Goal: Information Seeking & Learning: Learn about a topic

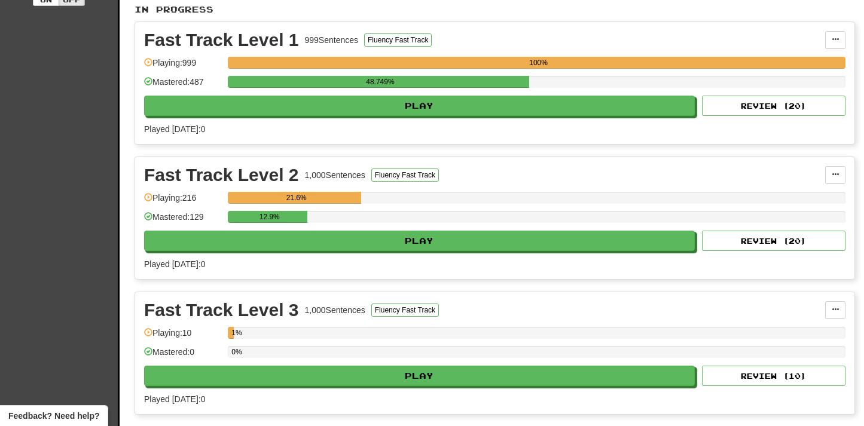
scroll to position [330, 0]
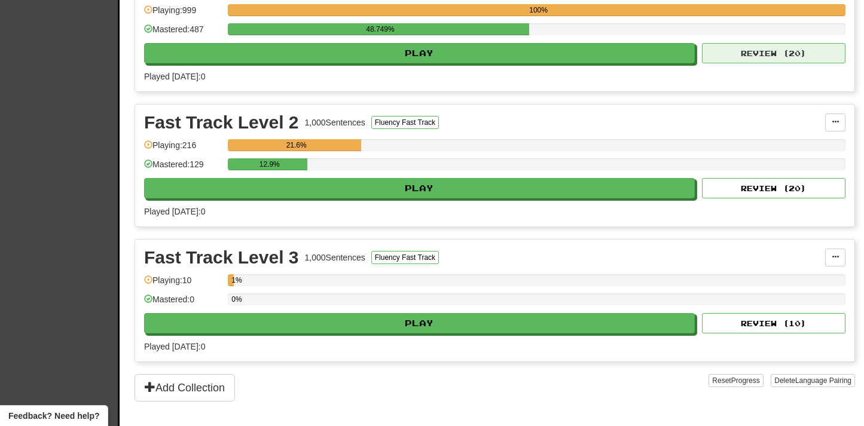
click at [768, 60] on button "Review ( 20 )" at bounding box center [774, 53] width 144 height 20
select select "**"
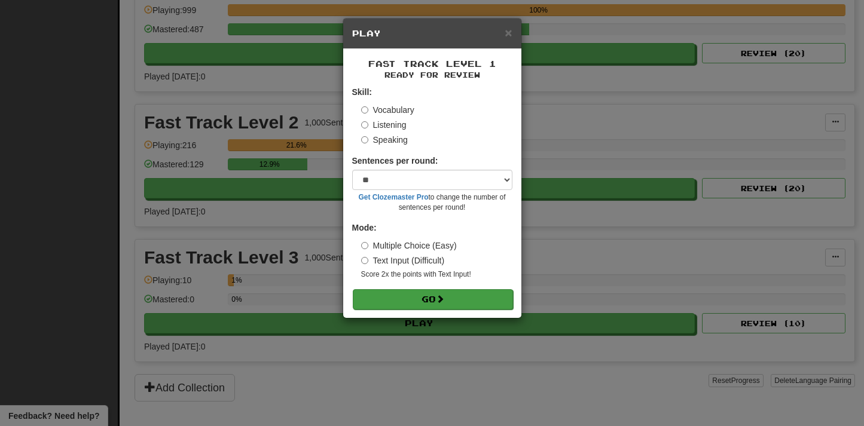
click at [436, 291] on button "Go" at bounding box center [433, 299] width 160 height 20
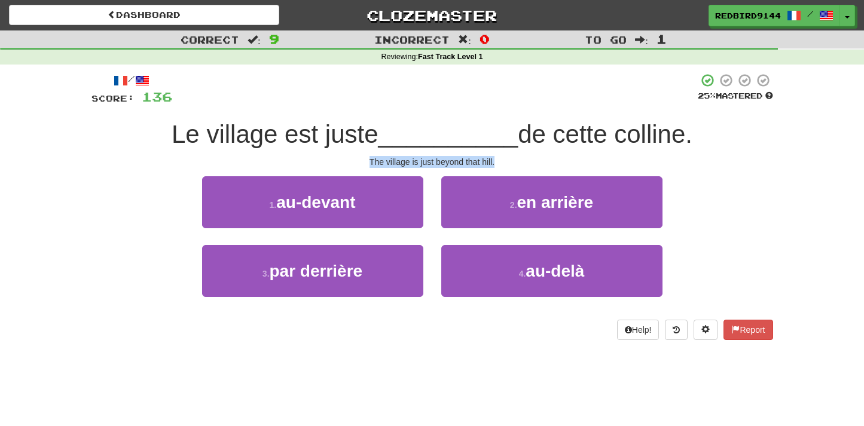
drag, startPoint x: 370, startPoint y: 159, endPoint x: 493, endPoint y: 163, distance: 123.3
click at [496, 163] on div "The village is just beyond that hill." at bounding box center [432, 162] width 682 height 12
click at [414, 98] on div at bounding box center [435, 89] width 526 height 33
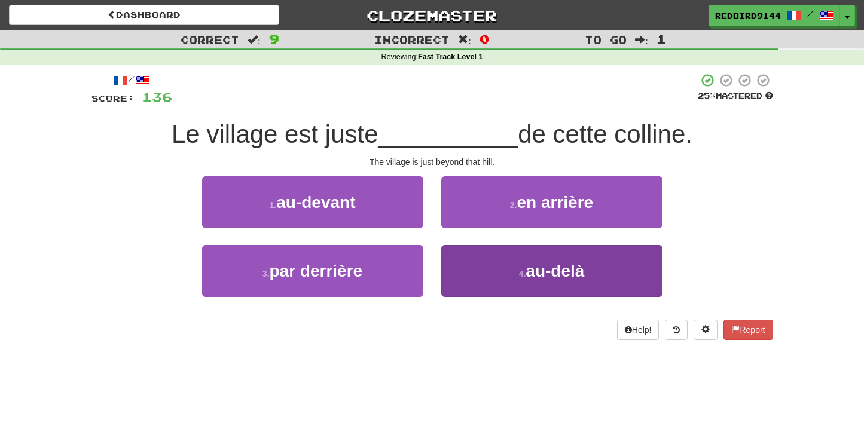
click at [554, 284] on button "4 . au-delà" at bounding box center [551, 271] width 221 height 52
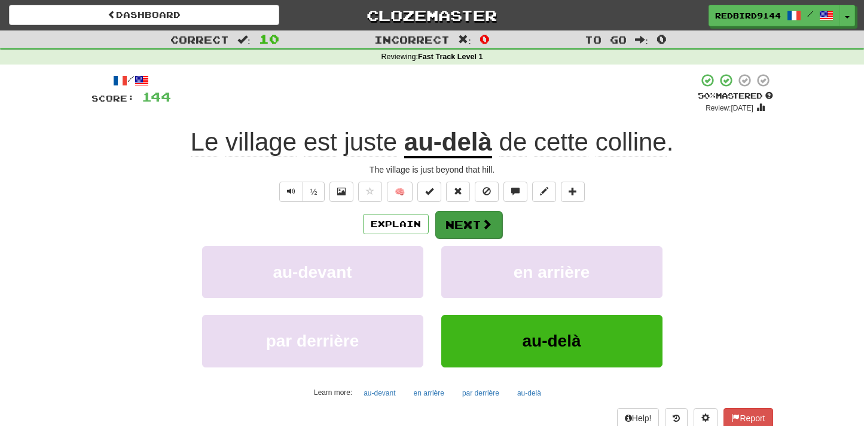
click at [462, 223] on button "Next" at bounding box center [468, 225] width 67 height 28
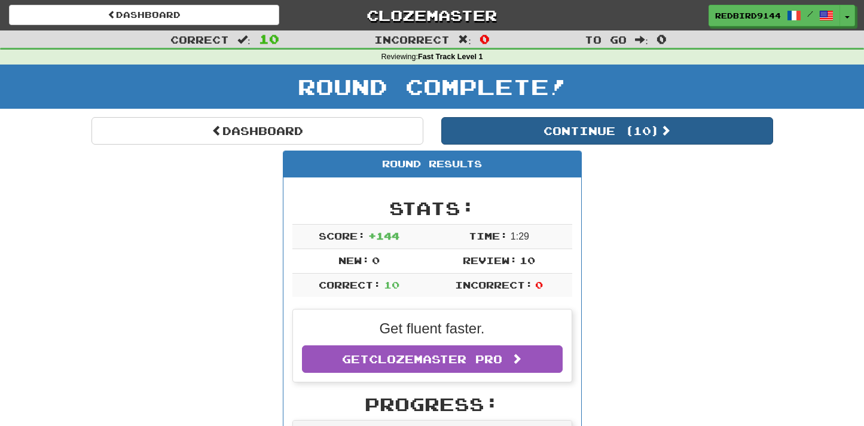
click at [581, 132] on button "Continue ( 10 )" at bounding box center [607, 131] width 332 height 28
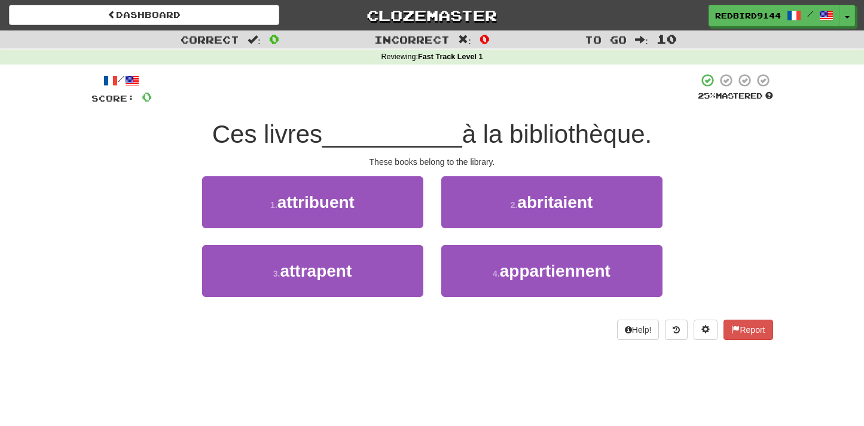
click at [432, 235] on div "2 . abritaient" at bounding box center [551, 210] width 239 height 69
click at [428, 233] on div "1 . attribuent" at bounding box center [312, 210] width 239 height 69
drag, startPoint x: 505, startPoint y: 159, endPoint x: 365, endPoint y: 156, distance: 139.4
click at [365, 157] on div "These books belong to the library." at bounding box center [432, 162] width 682 height 12
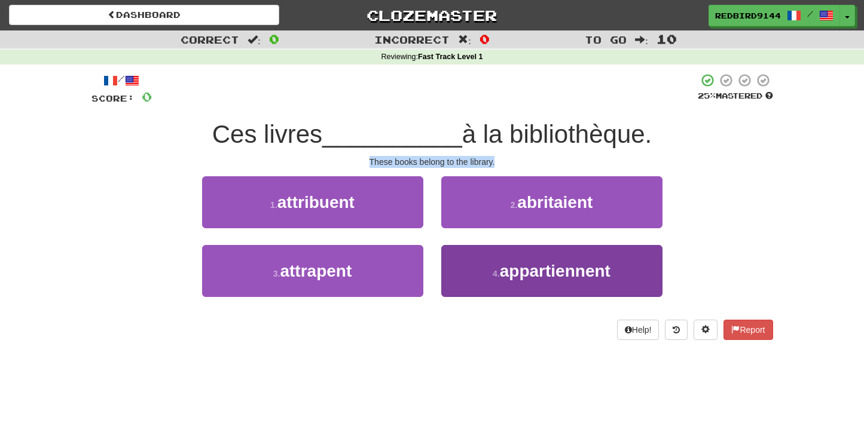
click at [551, 265] on span "appartiennent" at bounding box center [555, 271] width 111 height 19
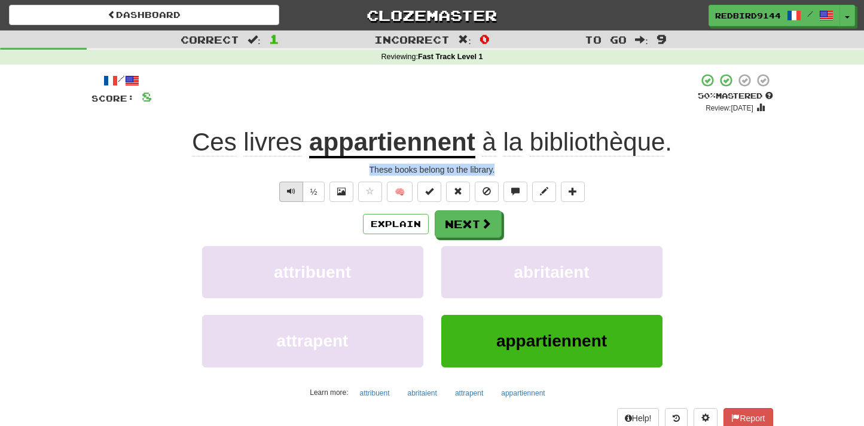
click at [289, 189] on span "Text-to-speech controls" at bounding box center [291, 191] width 8 height 8
click at [392, 226] on button "Explain" at bounding box center [396, 224] width 66 height 20
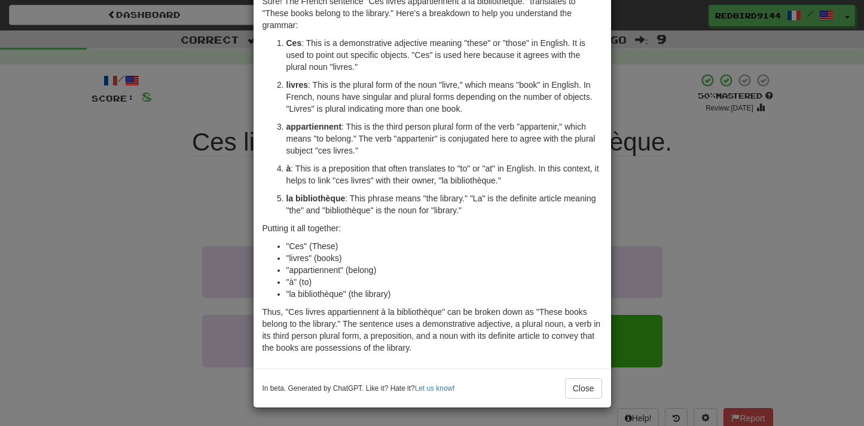
scroll to position [63, 0]
click at [578, 386] on button "Close" at bounding box center [583, 389] width 37 height 20
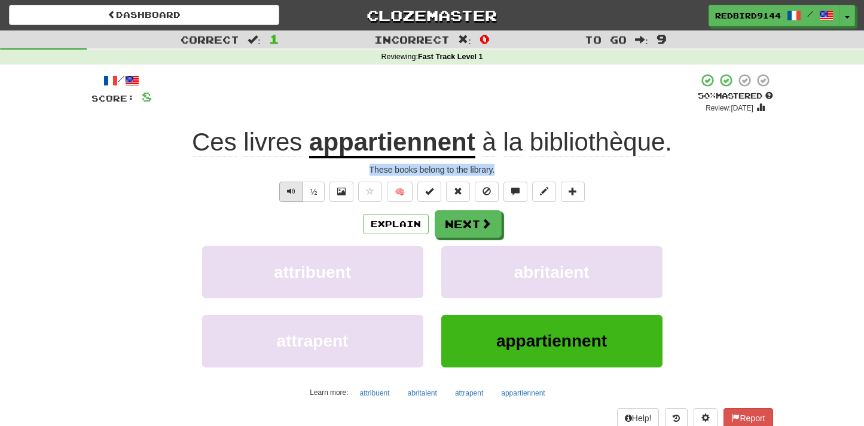
click at [284, 187] on button "Text-to-speech controls" at bounding box center [291, 192] width 24 height 20
click at [538, 347] on span "appartiennent" at bounding box center [551, 341] width 111 height 19
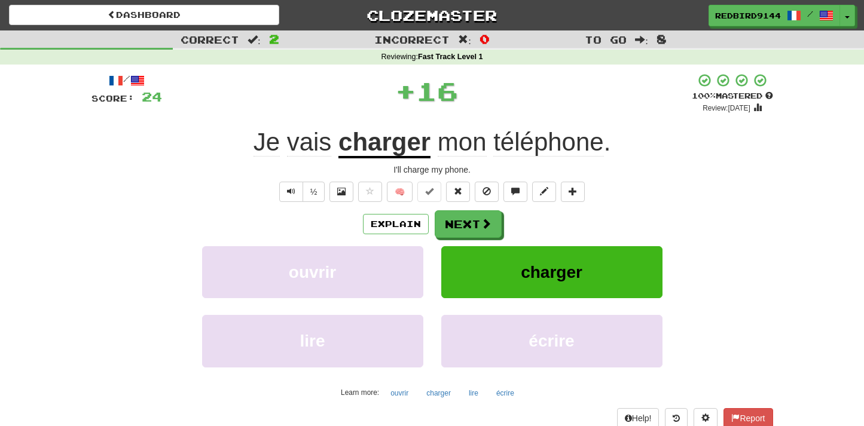
click at [733, 251] on div "ouvrir charger" at bounding box center [433, 280] width 718 height 69
click at [622, 270] on button "charger" at bounding box center [551, 272] width 221 height 52
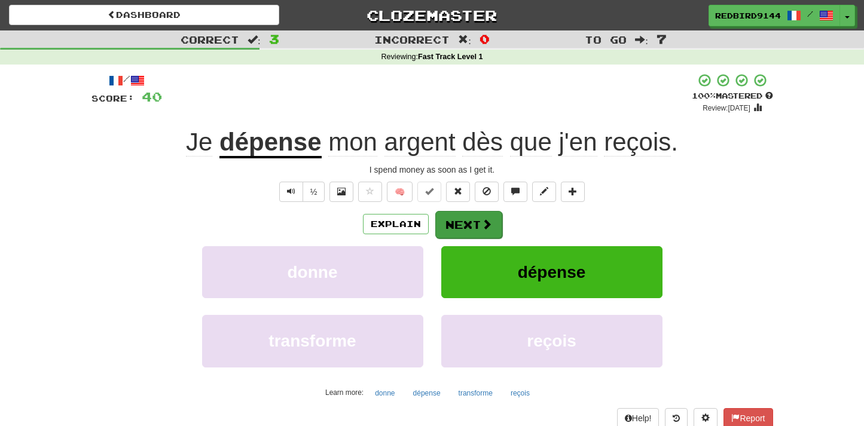
click at [465, 224] on button "Next" at bounding box center [468, 225] width 67 height 28
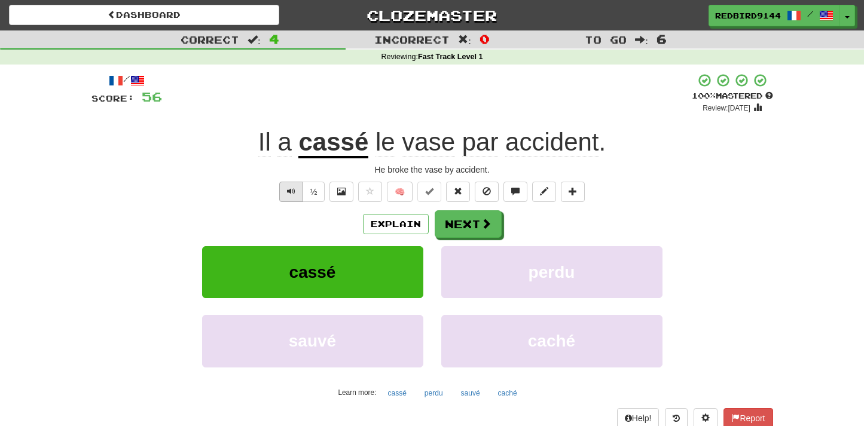
click at [287, 193] on span "Text-to-speech controls" at bounding box center [291, 191] width 8 height 8
click at [459, 221] on button "Next" at bounding box center [468, 225] width 67 height 28
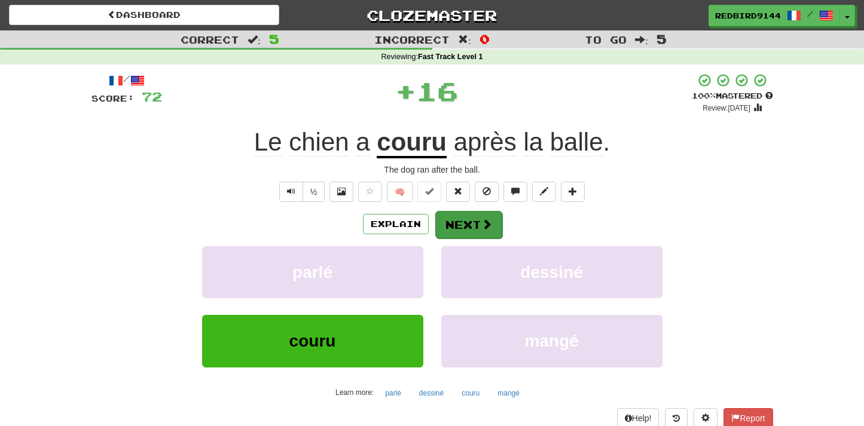
click at [464, 229] on button "Next" at bounding box center [468, 225] width 67 height 28
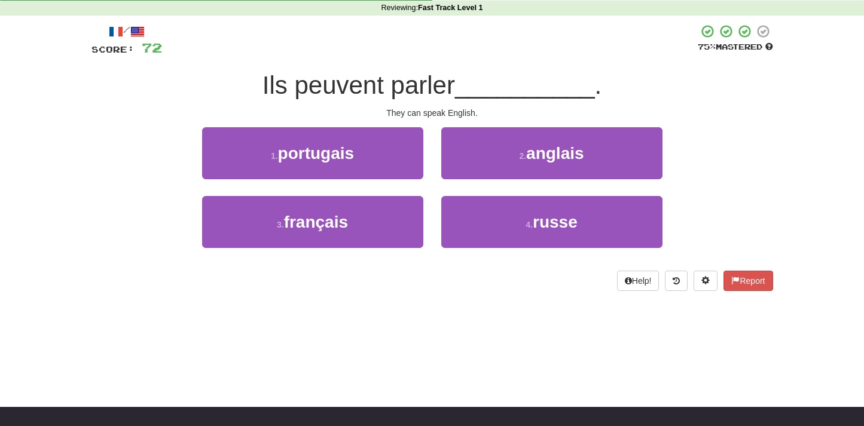
scroll to position [53, 0]
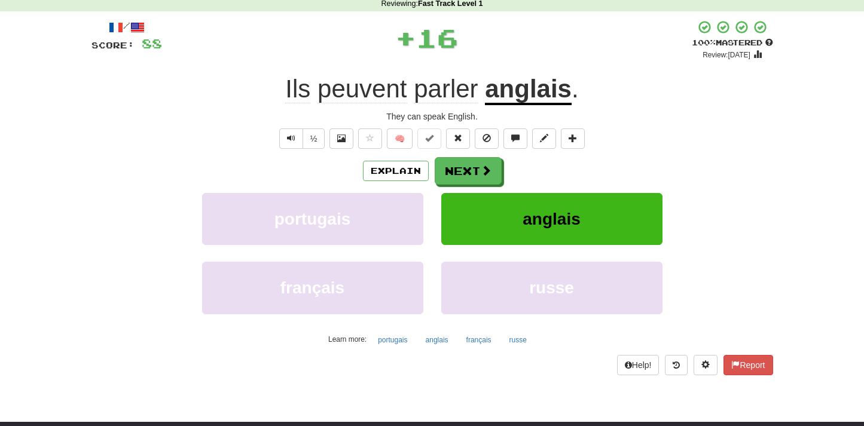
click at [592, 205] on button "anglais" at bounding box center [551, 219] width 221 height 52
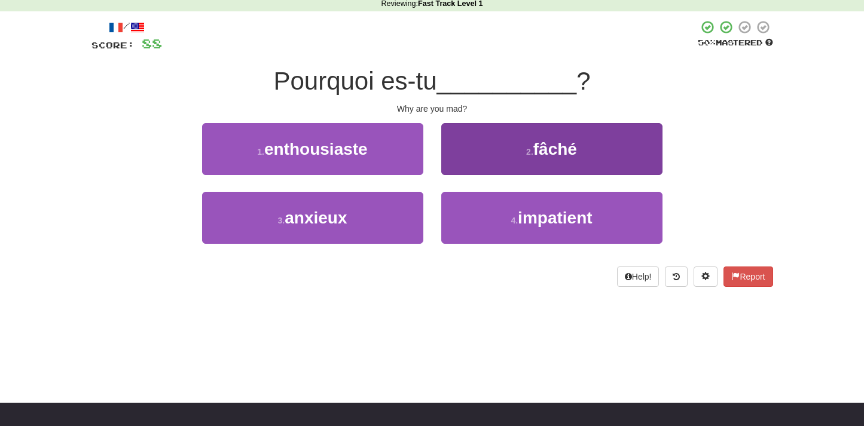
click at [468, 153] on button "2 . fâché" at bounding box center [551, 149] width 221 height 52
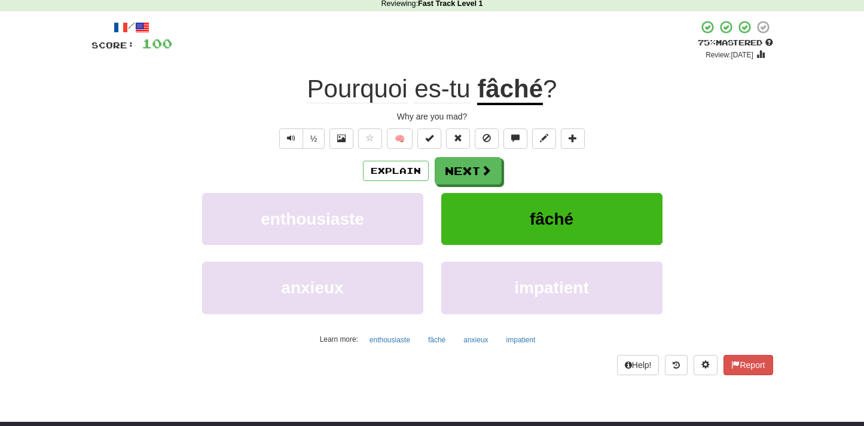
click at [291, 150] on div "/ Score: 100 + 12 75 % Mastered Review: [DATE] Pourquoi es-tu fâché ? Why are y…" at bounding box center [432, 197] width 682 height 355
click at [289, 134] on span "Text-to-speech controls" at bounding box center [291, 138] width 8 height 8
click at [382, 169] on button "Explain" at bounding box center [396, 171] width 66 height 20
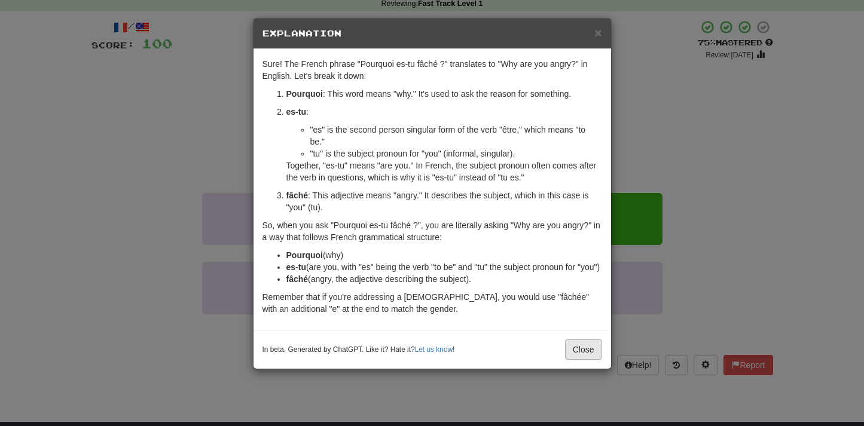
click at [584, 359] on button "Close" at bounding box center [583, 350] width 37 height 20
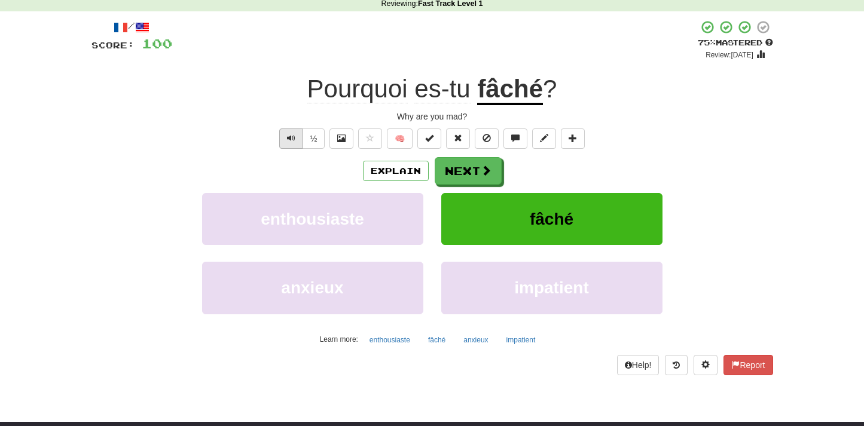
click at [283, 131] on button "Text-to-speech controls" at bounding box center [291, 139] width 24 height 20
click at [536, 221] on span "fâché" at bounding box center [552, 219] width 44 height 19
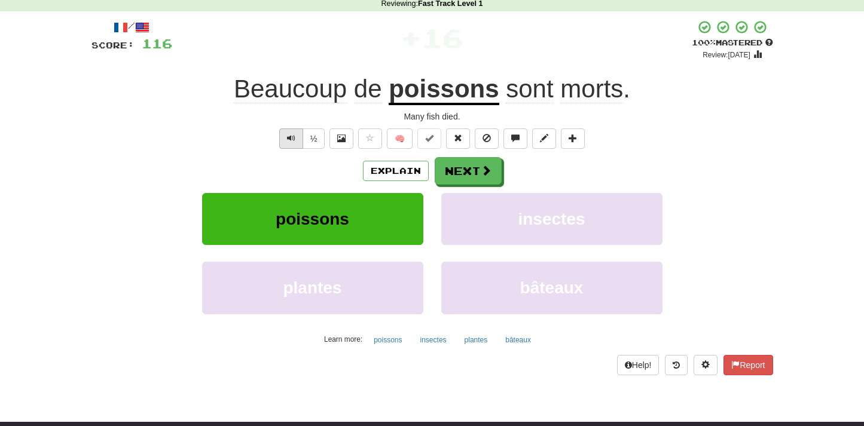
click at [289, 139] on span "Text-to-speech controls" at bounding box center [291, 138] width 8 height 8
click at [467, 167] on button "Next" at bounding box center [468, 172] width 67 height 28
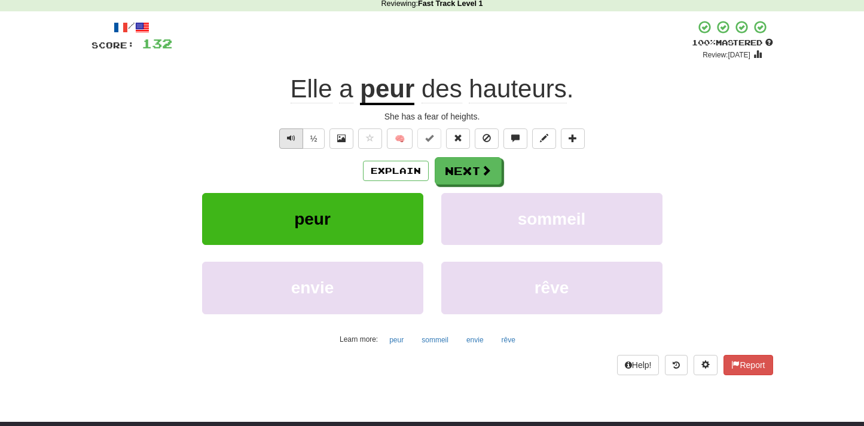
click at [293, 134] on span "Text-to-speech controls" at bounding box center [291, 138] width 8 height 8
click at [447, 172] on button "Next" at bounding box center [468, 172] width 67 height 28
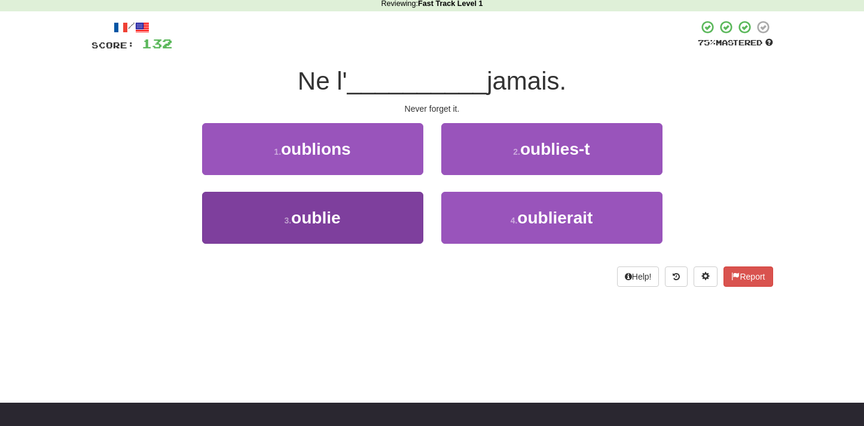
click at [322, 230] on button "3 . oublie" at bounding box center [312, 218] width 221 height 52
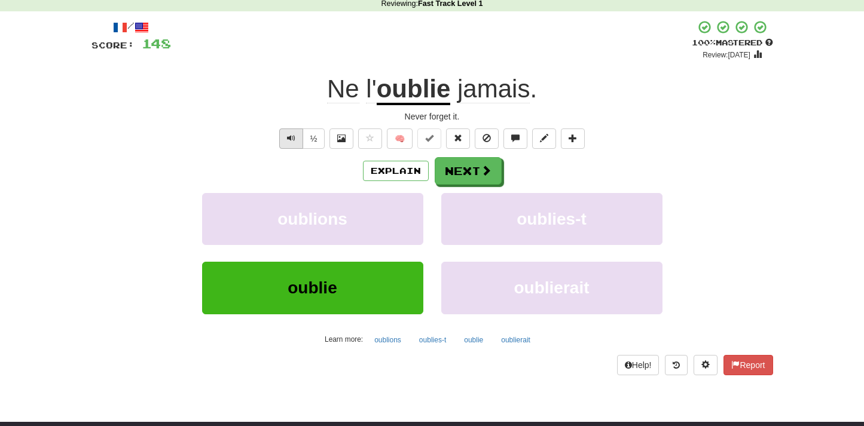
click at [287, 134] on span "Text-to-speech controls" at bounding box center [291, 138] width 8 height 8
click at [457, 166] on button "Next" at bounding box center [468, 172] width 67 height 28
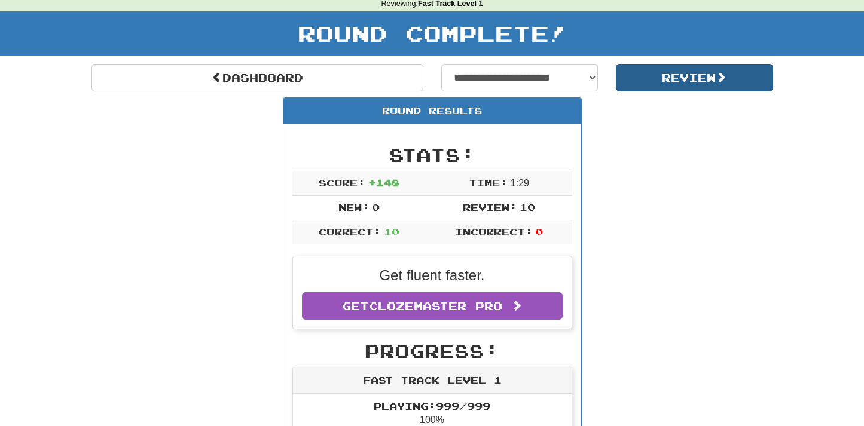
click at [625, 78] on button "Review" at bounding box center [694, 78] width 157 height 28
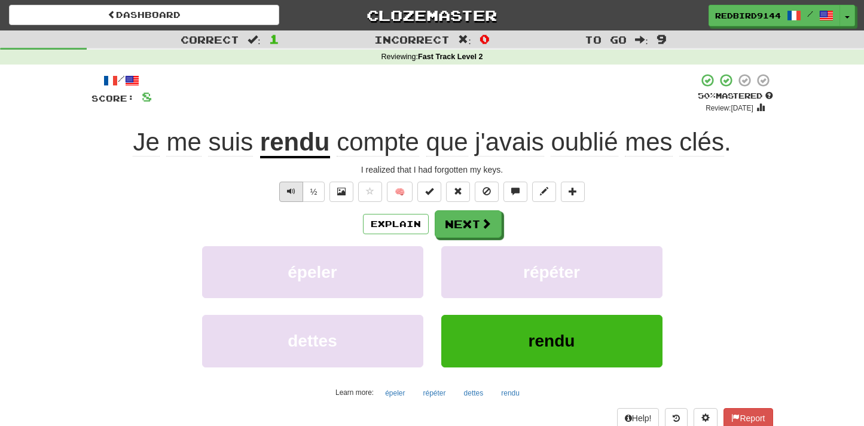
click at [289, 185] on button "Text-to-speech controls" at bounding box center [291, 192] width 24 height 20
click at [464, 224] on button "Next" at bounding box center [468, 225] width 67 height 28
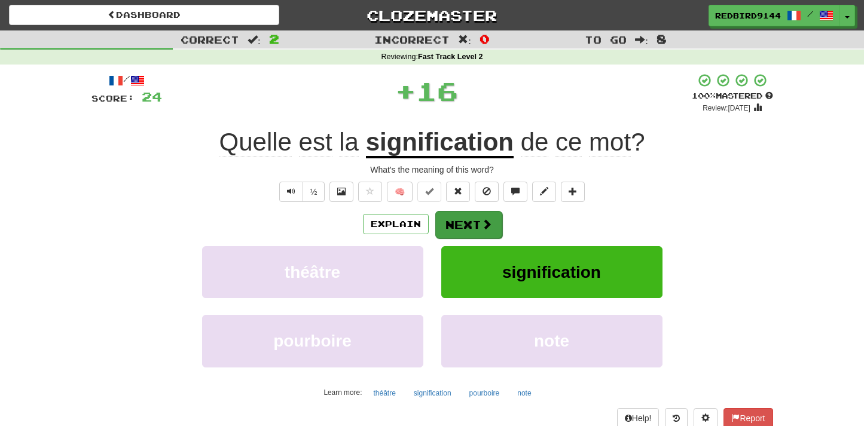
click at [487, 220] on span at bounding box center [486, 224] width 11 height 11
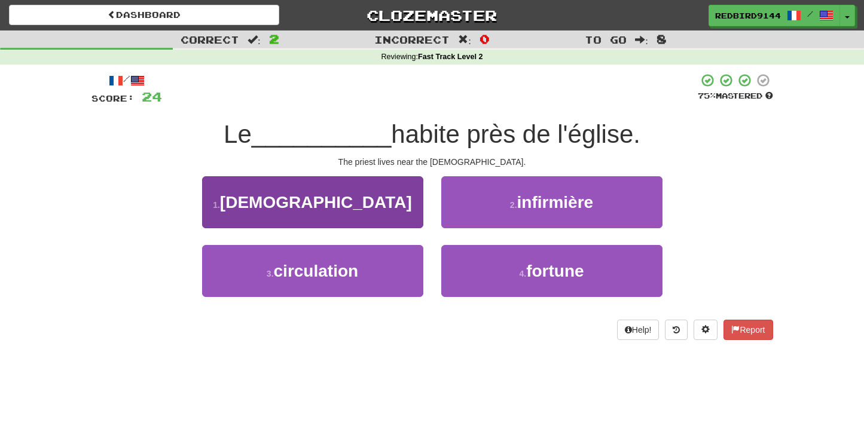
click at [385, 203] on button "1 . prêtre" at bounding box center [312, 202] width 221 height 52
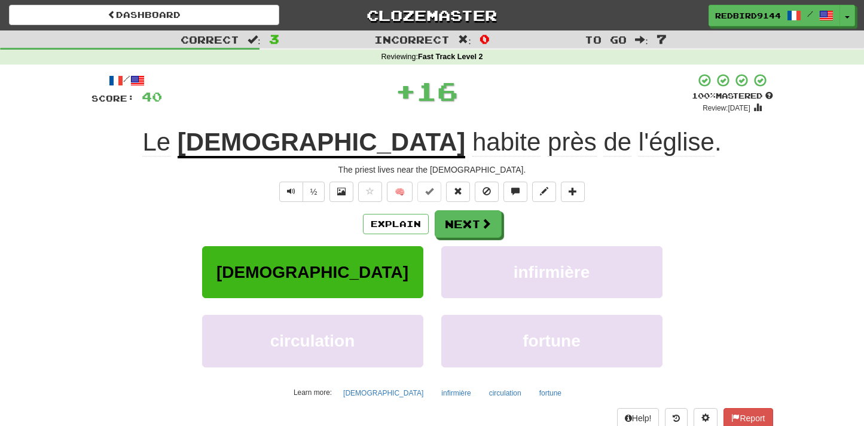
click at [692, 179] on div "/ Score: 40 + 16 100 % Mastered Review: 2026-03-19 Le prêtre habite près de l'é…" at bounding box center [432, 250] width 682 height 355
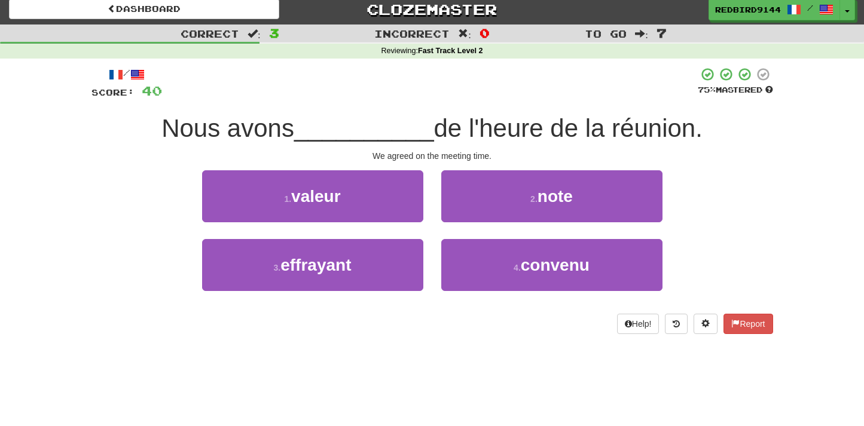
scroll to position [6, 0]
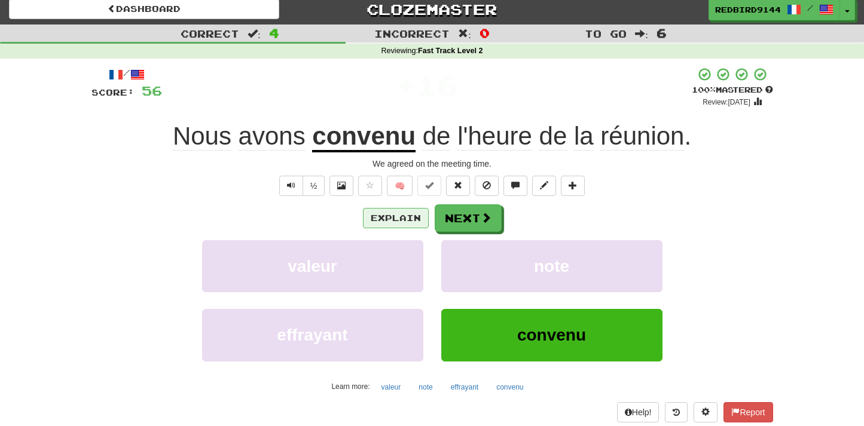
click at [406, 210] on button "Explain" at bounding box center [396, 218] width 66 height 20
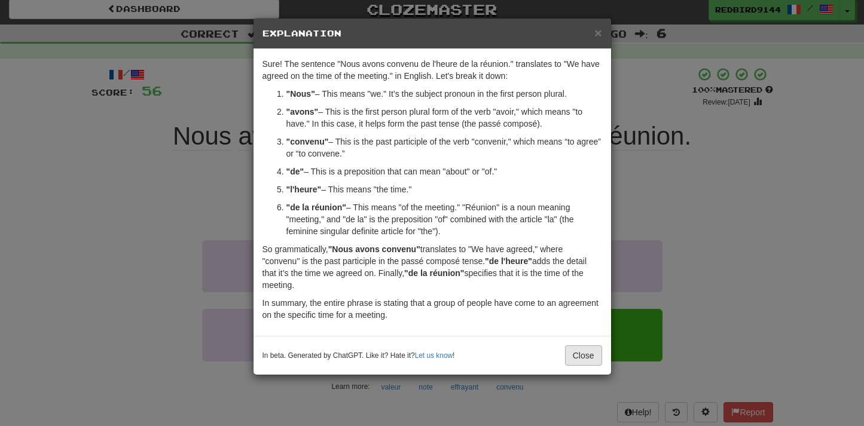
click at [586, 361] on button "Close" at bounding box center [583, 356] width 37 height 20
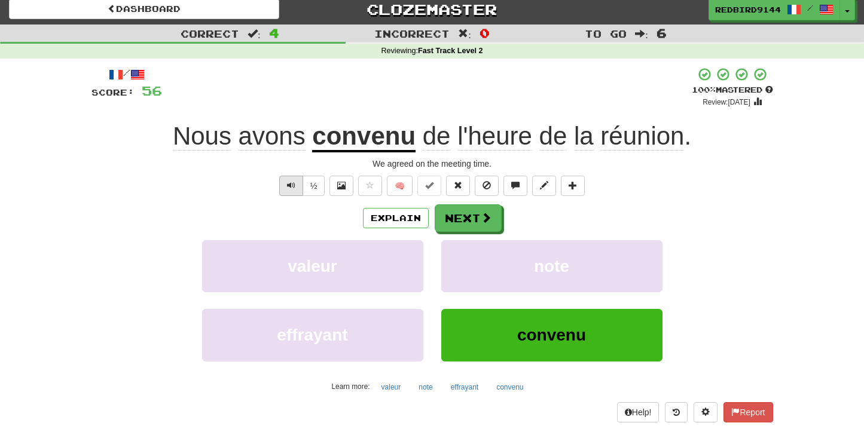
click at [290, 176] on button "Text-to-speech controls" at bounding box center [291, 186] width 24 height 20
click at [466, 218] on button "Next" at bounding box center [468, 219] width 67 height 28
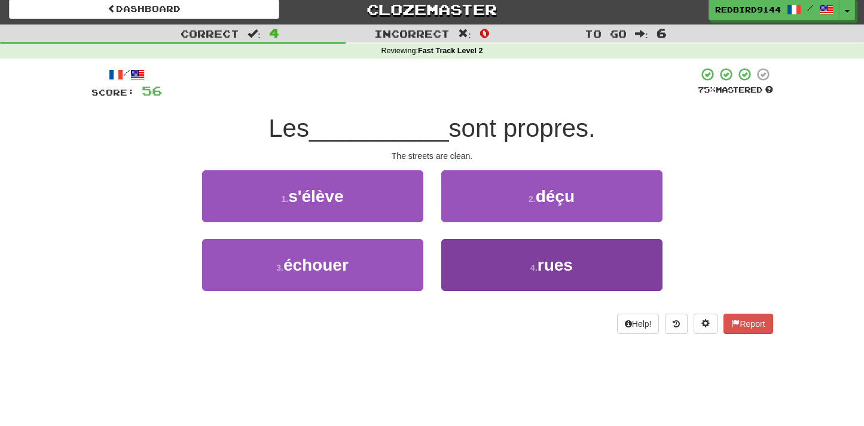
click at [541, 261] on span "rues" at bounding box center [555, 265] width 35 height 19
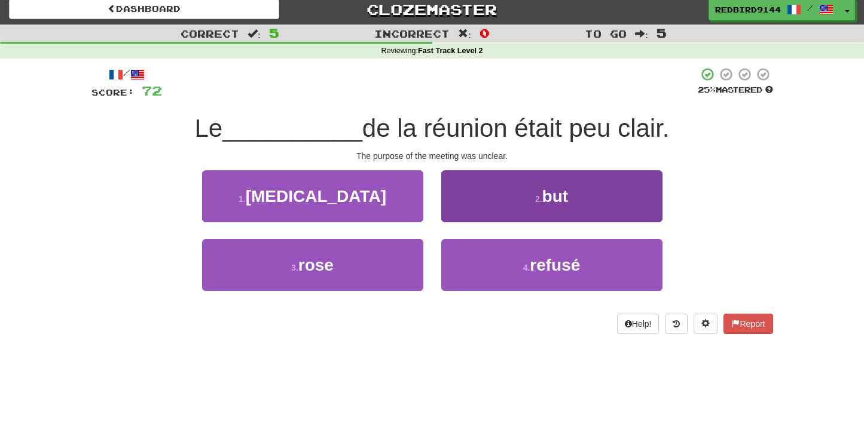
click at [556, 184] on button "2 . but" at bounding box center [551, 196] width 221 height 52
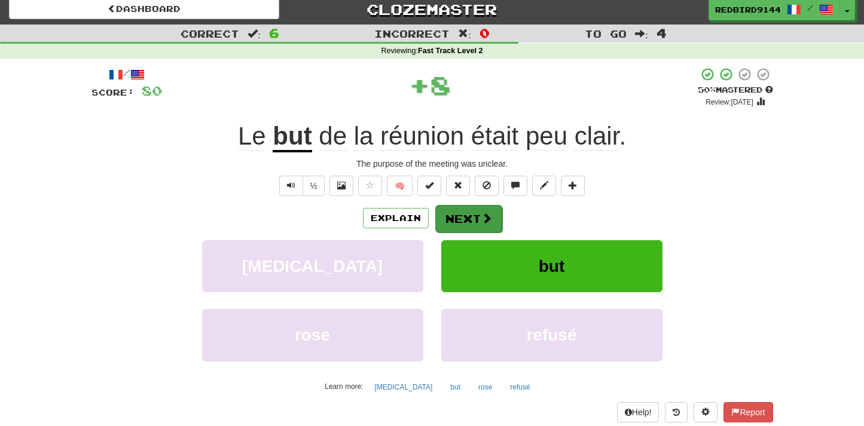
click at [472, 219] on button "Next" at bounding box center [468, 219] width 67 height 28
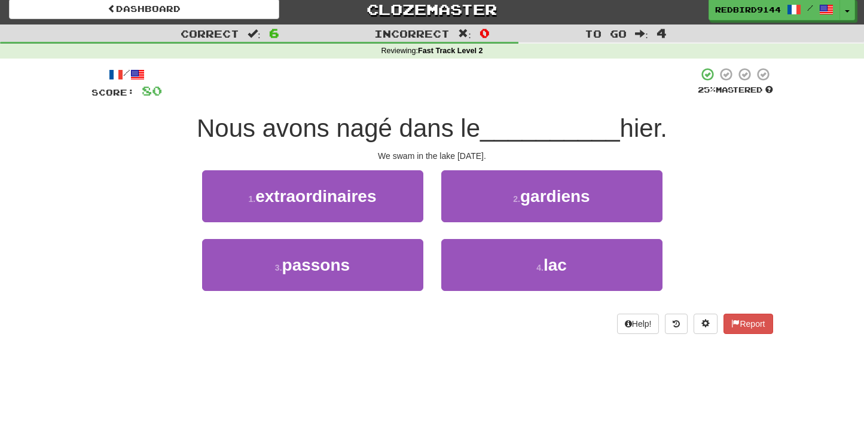
click at [430, 330] on div "Help! Report" at bounding box center [432, 324] width 682 height 20
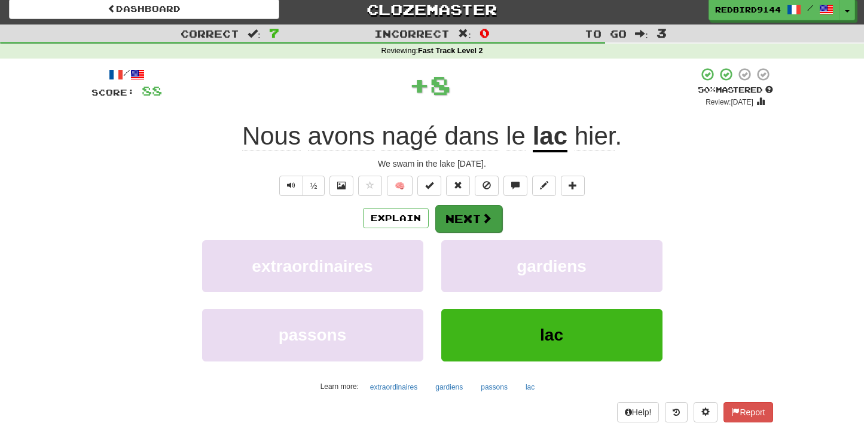
click at [463, 217] on button "Next" at bounding box center [468, 219] width 67 height 28
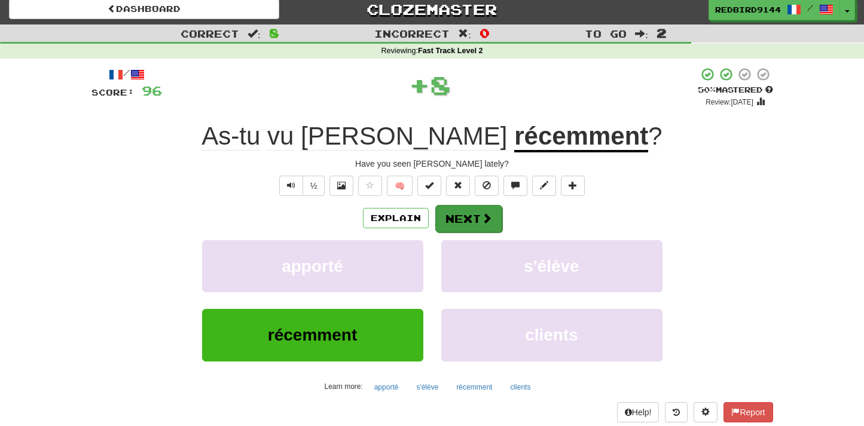
click at [463, 223] on button "Next" at bounding box center [468, 219] width 67 height 28
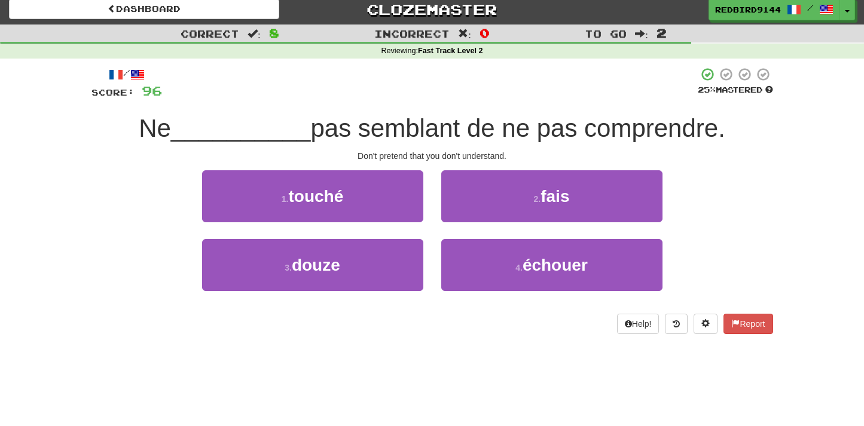
click at [463, 223] on div "2 . fais" at bounding box center [551, 204] width 239 height 69
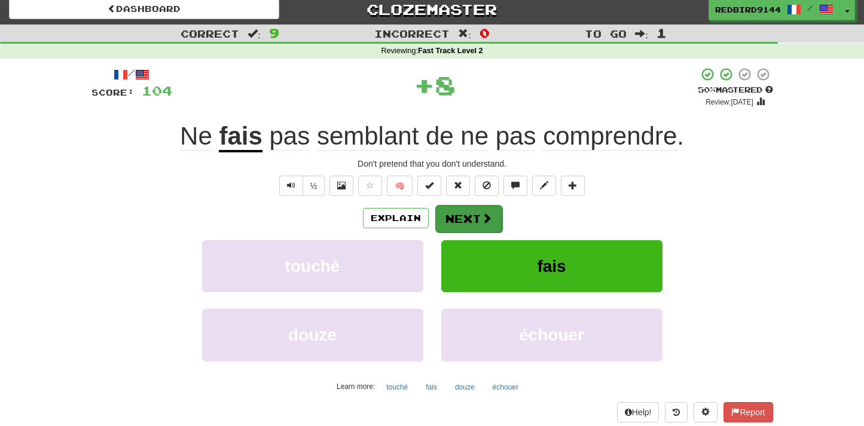
click at [468, 205] on button "Next" at bounding box center [468, 219] width 67 height 28
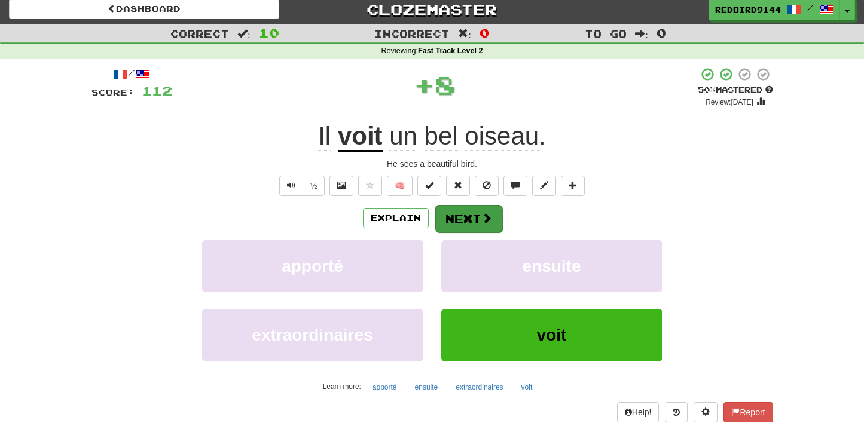
click at [469, 217] on button "Next" at bounding box center [468, 219] width 67 height 28
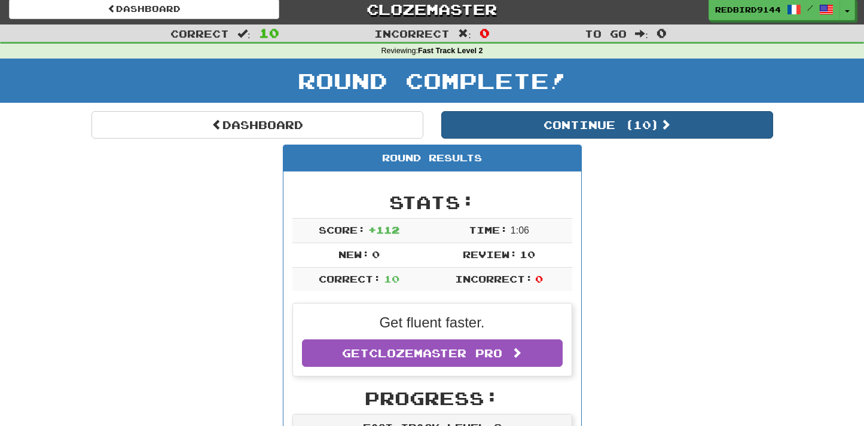
click at [571, 129] on button "Continue ( 10 )" at bounding box center [607, 125] width 332 height 28
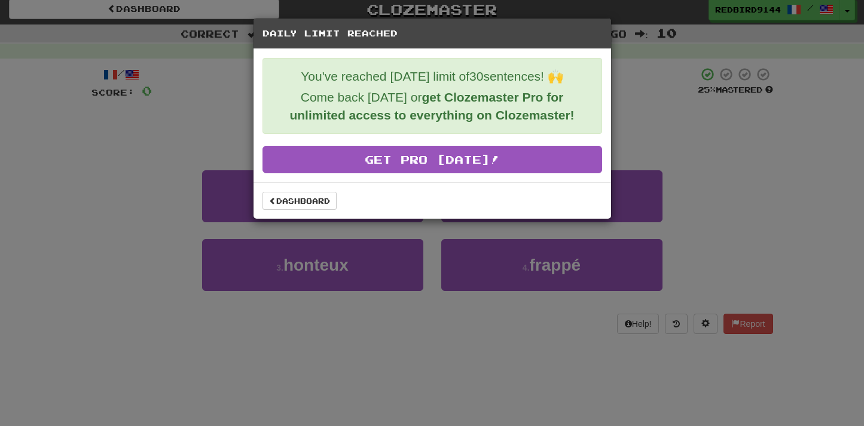
click at [369, 358] on div "Daily Limit Reached You've reached today's limit of 30 sentences! 🙌 Come back t…" at bounding box center [432, 213] width 864 height 426
